Goal: Navigation & Orientation: Understand site structure

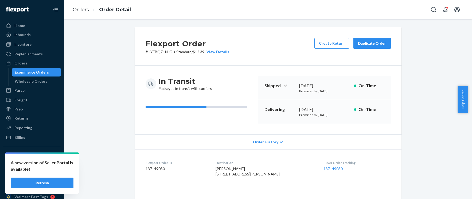
scroll to position [177, 0]
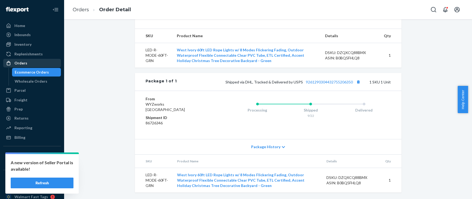
click at [21, 62] on div "Orders" at bounding box center [20, 62] width 13 height 5
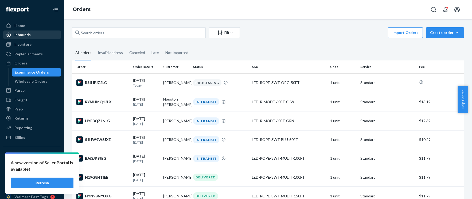
click at [28, 38] on link "Inbounds" at bounding box center [32, 34] width 58 height 9
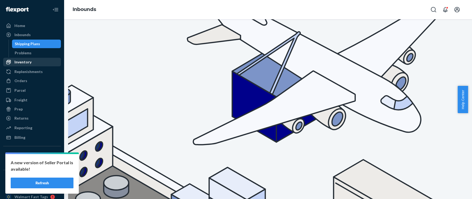
click at [29, 64] on div "Inventory" at bounding box center [22, 61] width 17 height 5
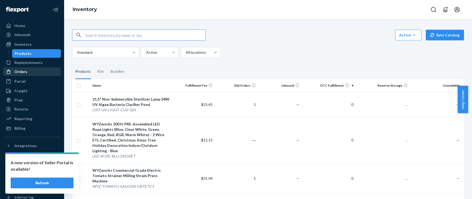
click at [27, 74] on div "Orders" at bounding box center [32, 71] width 57 height 7
